Goal: Check status

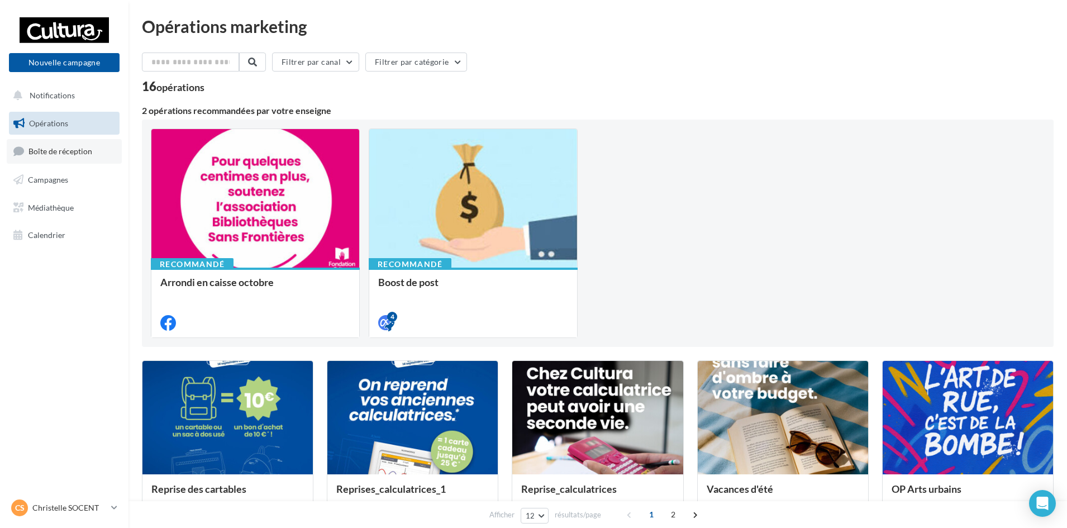
click at [63, 149] on span "Boîte de réception" at bounding box center [60, 150] width 64 height 9
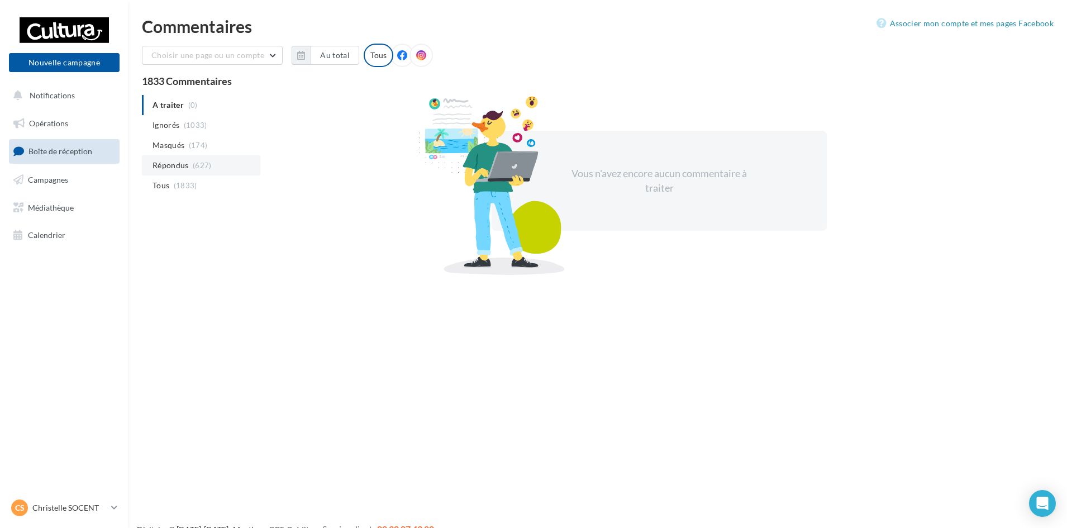
click at [199, 166] on span "(627)" at bounding box center [202, 165] width 19 height 9
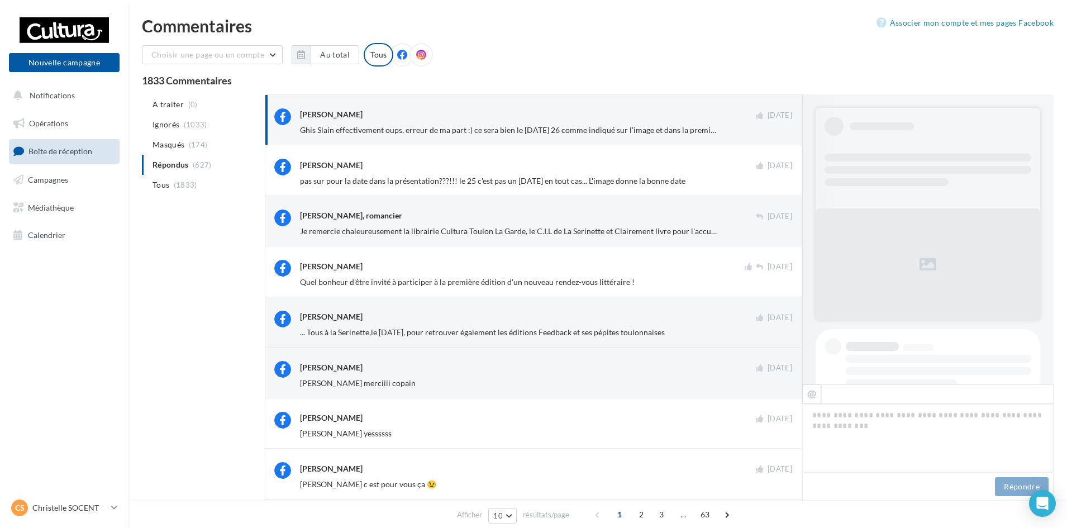
scroll to position [422, 0]
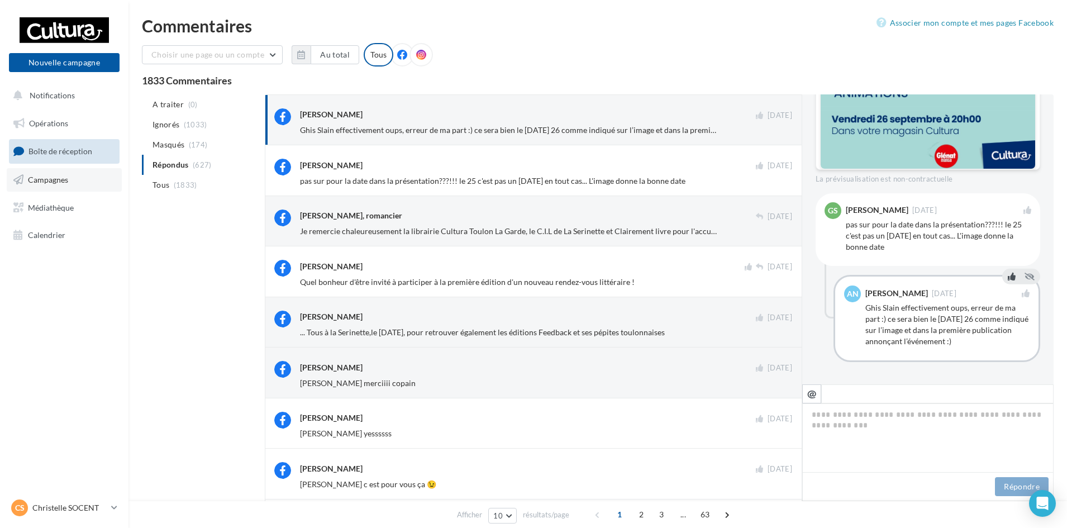
click at [55, 183] on span "Campagnes" at bounding box center [48, 179] width 40 height 9
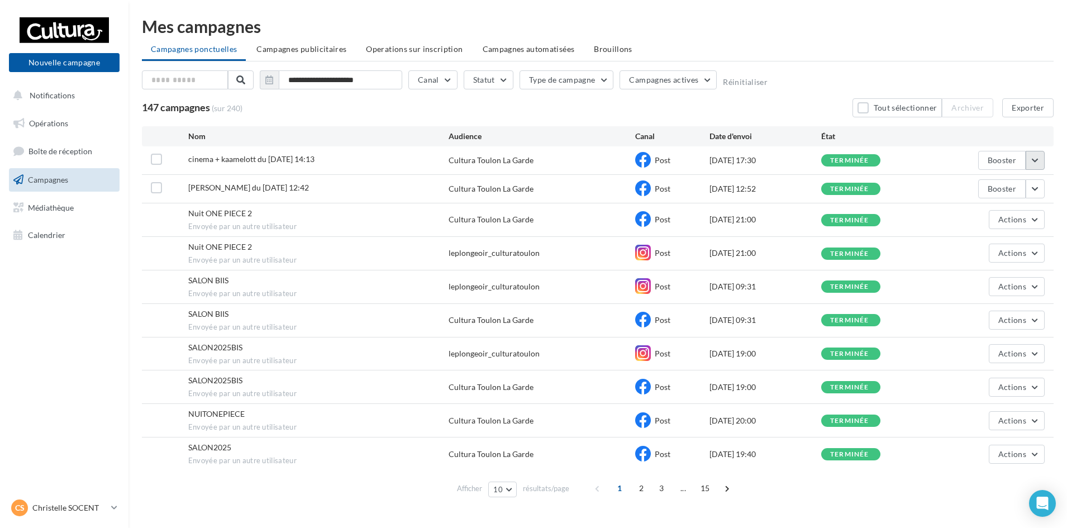
click at [1038, 165] on button "button" at bounding box center [1034, 160] width 19 height 19
click at [973, 187] on button "Voir les résultats" at bounding box center [989, 186] width 112 height 29
